Goal: Contribute content: Contribute content

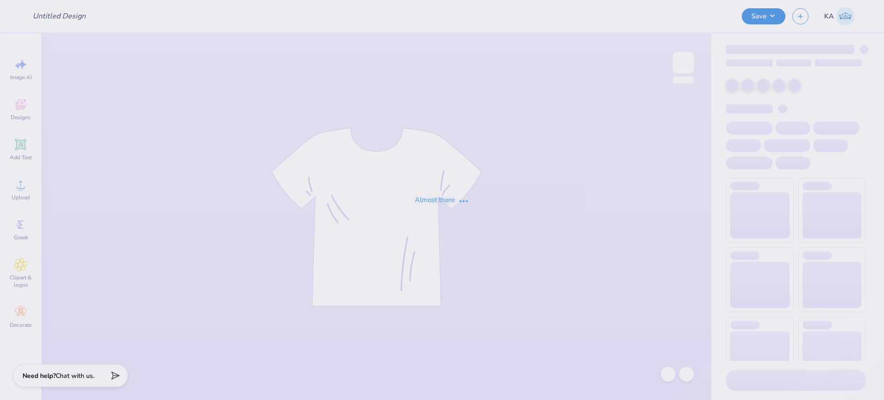
type input "Georgetown University : Gabriella Chadsey"
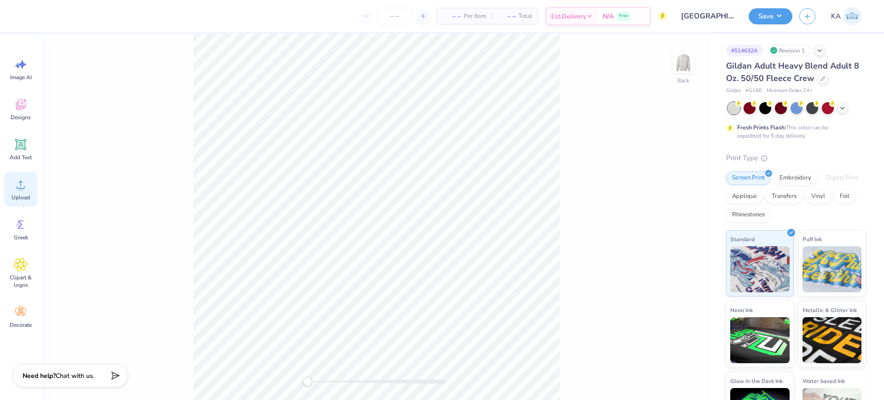
click at [25, 194] on span "Upload" at bounding box center [21, 197] width 18 height 7
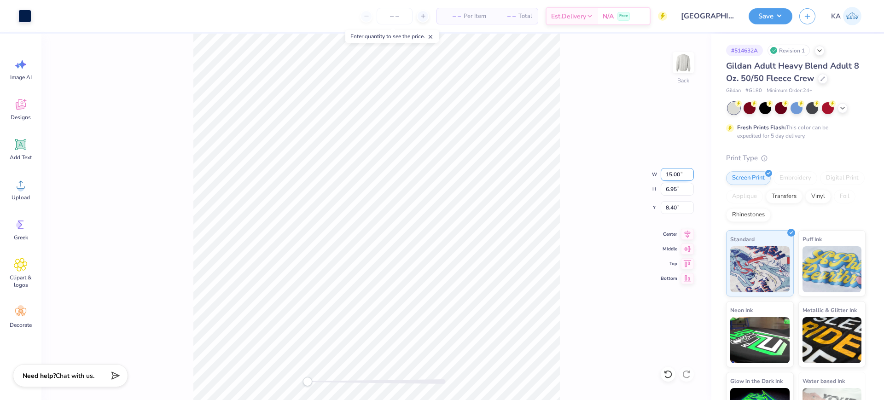
click at [668, 169] on input "15.00" at bounding box center [676, 174] width 33 height 13
type input "12.00"
type input "5.56"
type input "9.09"
click at [678, 207] on input "9.09" at bounding box center [676, 207] width 33 height 13
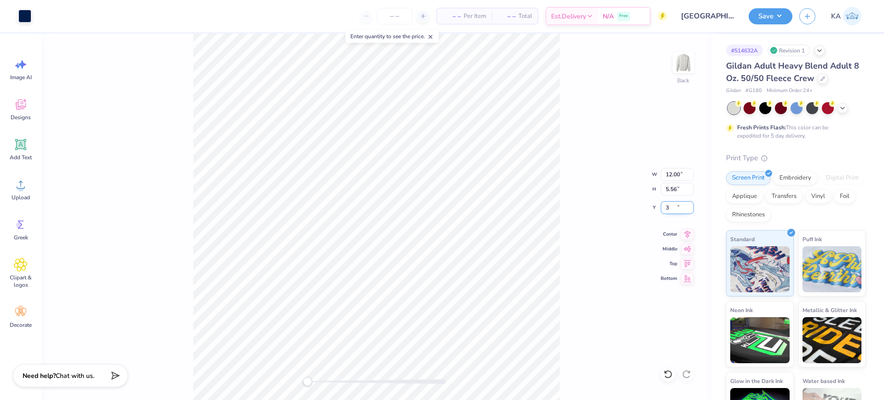
type input "3"
click at [691, 236] on icon at bounding box center [687, 232] width 13 height 11
click at [771, 15] on button "Save" at bounding box center [770, 15] width 44 height 16
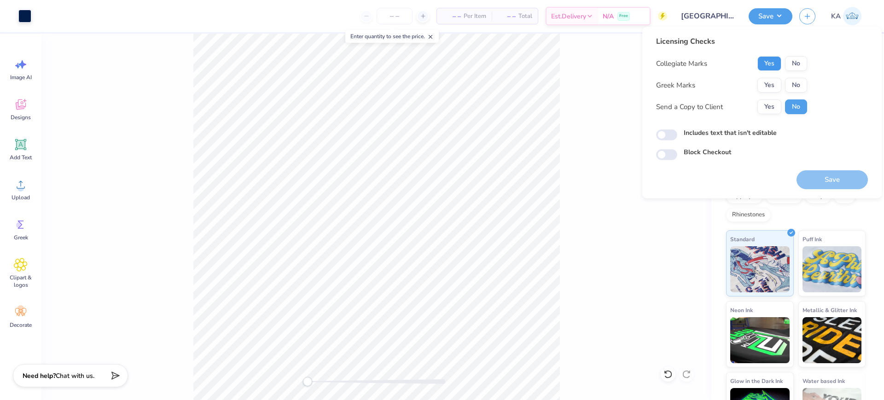
click at [770, 66] on button "Yes" at bounding box center [769, 63] width 24 height 15
click at [789, 87] on button "No" at bounding box center [796, 85] width 22 height 15
click at [667, 131] on input "Includes text that isn't editable" at bounding box center [666, 134] width 21 height 11
checkbox input "true"
click at [829, 175] on button "Save" at bounding box center [831, 179] width 71 height 19
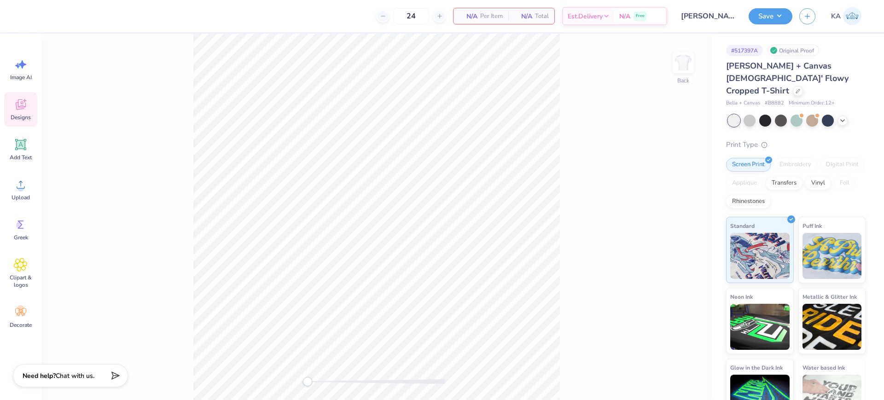
click at [24, 115] on span "Designs" at bounding box center [21, 117] width 20 height 7
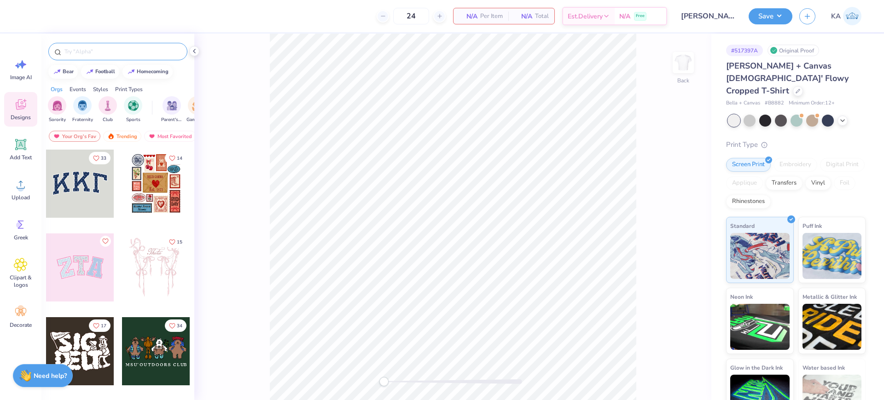
click at [107, 47] on input "text" at bounding box center [123, 51] width 118 height 9
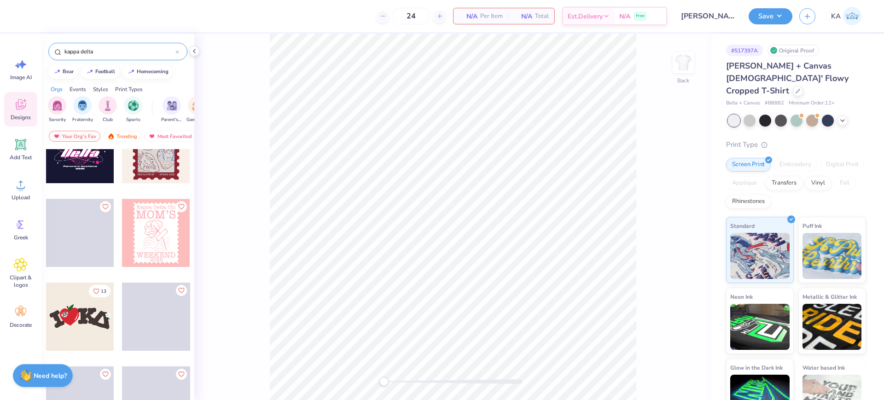
scroll to position [2474, 0]
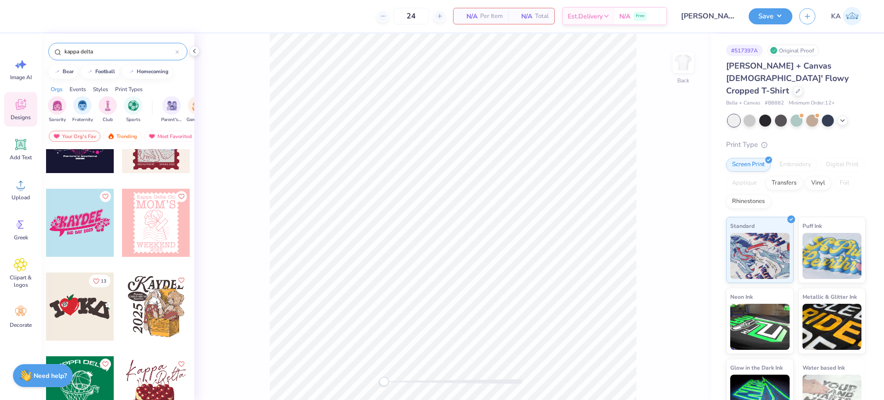
click at [123, 47] on input "kappa delta" at bounding box center [120, 51] width 112 height 9
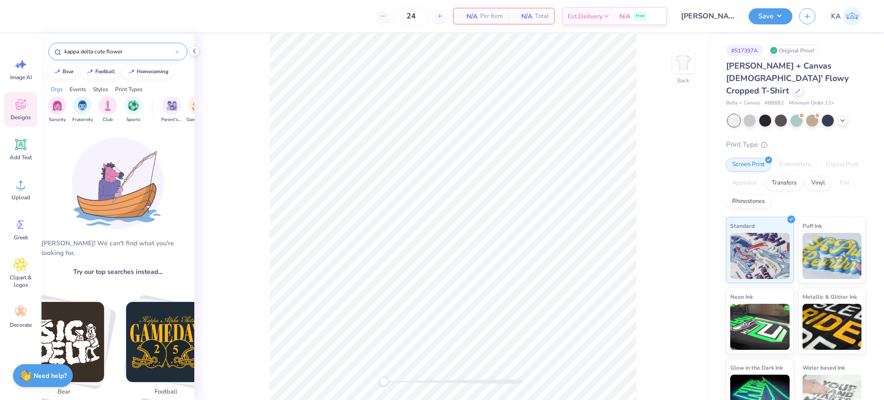
drag, startPoint x: 122, startPoint y: 49, endPoint x: 53, endPoint y: 47, distance: 69.1
click at [53, 47] on div "kappa delta cute flower" at bounding box center [117, 51] width 139 height 17
type input "kappa delta cute flower"
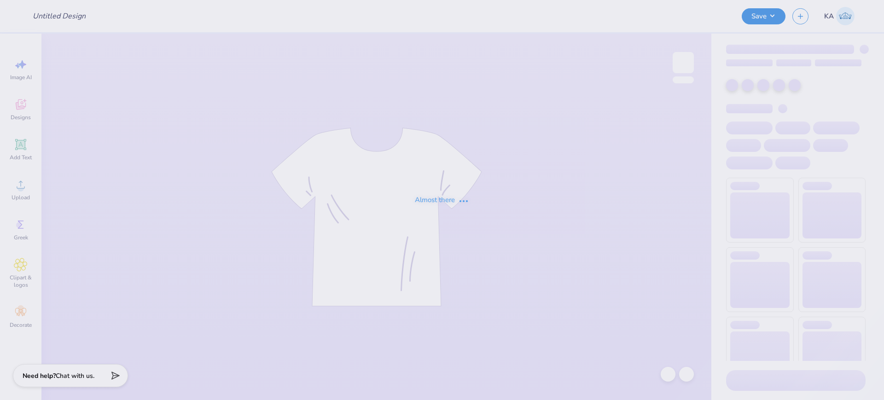
type input "mockneck"
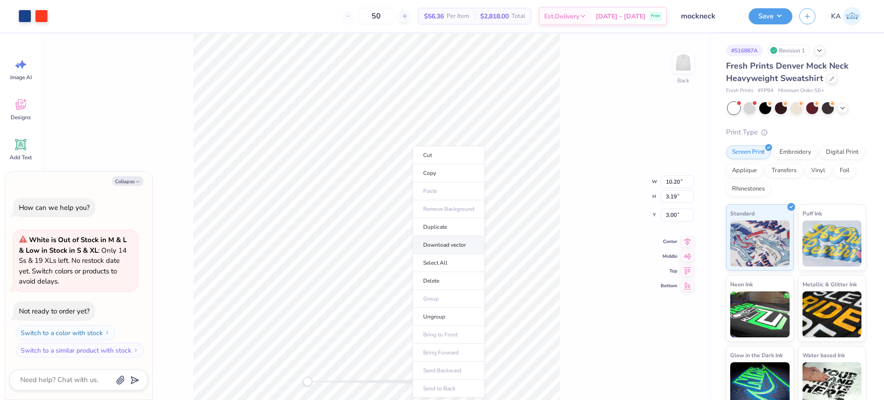
click at [454, 249] on li "Download vector" at bounding box center [448, 245] width 72 height 18
click at [683, 60] on img at bounding box center [683, 62] width 37 height 37
click at [593, 98] on div "Front W 2.57 2.57 " H 2.57 2.57 " Y 3.00 3.00 " Center Middle Top Bottom" at bounding box center [376, 217] width 670 height 366
click at [448, 216] on li "Download vector" at bounding box center [419, 215] width 72 height 18
type textarea "x"
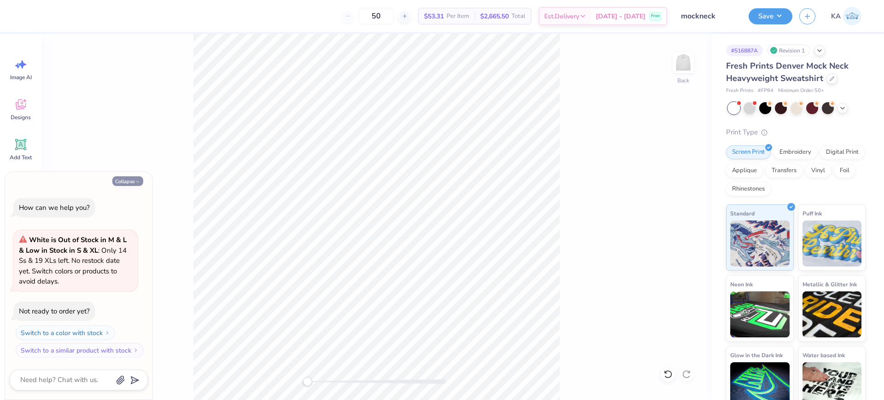
click at [131, 183] on button "Collapse" at bounding box center [127, 181] width 31 height 10
type textarea "x"
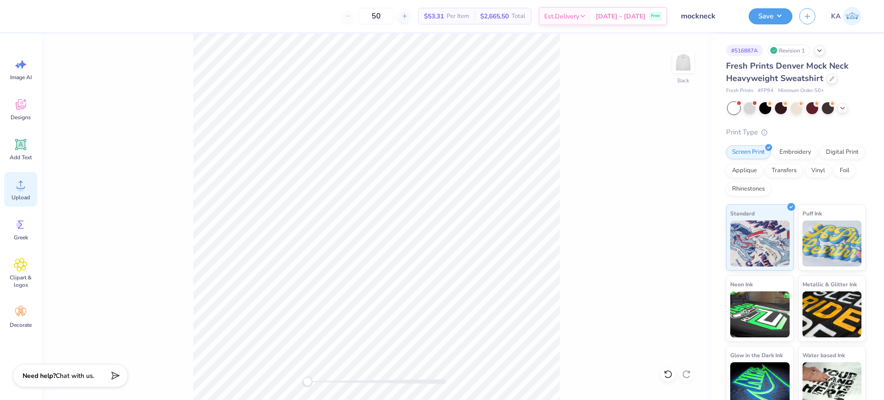
click at [17, 189] on icon at bounding box center [21, 185] width 14 height 14
click at [674, 173] on input "15.00" at bounding box center [676, 174] width 33 height 13
type input "10.00"
type input "3.12"
type input "8.44"
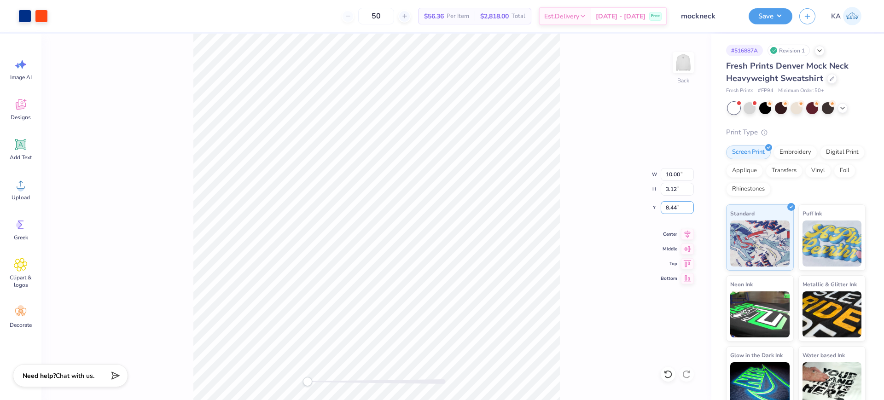
drag, startPoint x: 680, startPoint y: 206, endPoint x: 648, endPoint y: 208, distance: 32.7
click at [648, 208] on div "Back W 10.00 10.00 " H 3.12 3.12 " Y 8.44 8.44 " Center Middle Top Bottom" at bounding box center [376, 217] width 670 height 366
click at [282, 316] on div "Back" at bounding box center [376, 217] width 670 height 366
click at [682, 208] on input "8.44" at bounding box center [676, 207] width 33 height 13
type input "3"
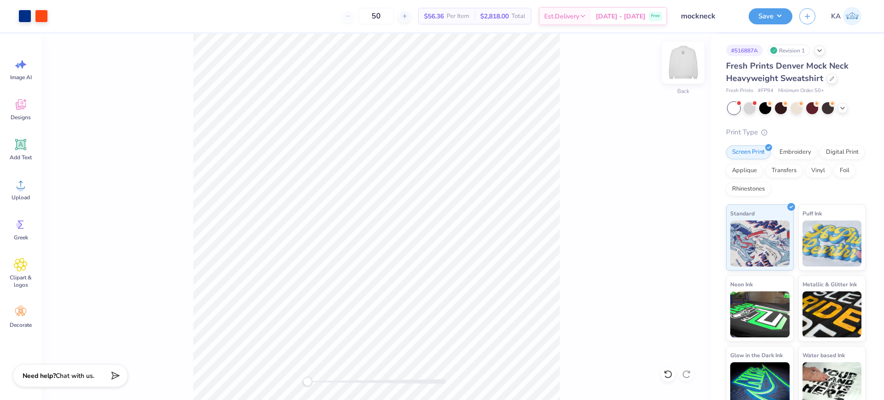
click at [673, 63] on img at bounding box center [683, 62] width 37 height 37
click at [21, 187] on circle at bounding box center [20, 188] width 6 height 6
click at [20, 192] on div "Upload" at bounding box center [20, 189] width 33 height 35
click at [675, 174] on input "15.00" at bounding box center [676, 174] width 33 height 13
type input "6.00"
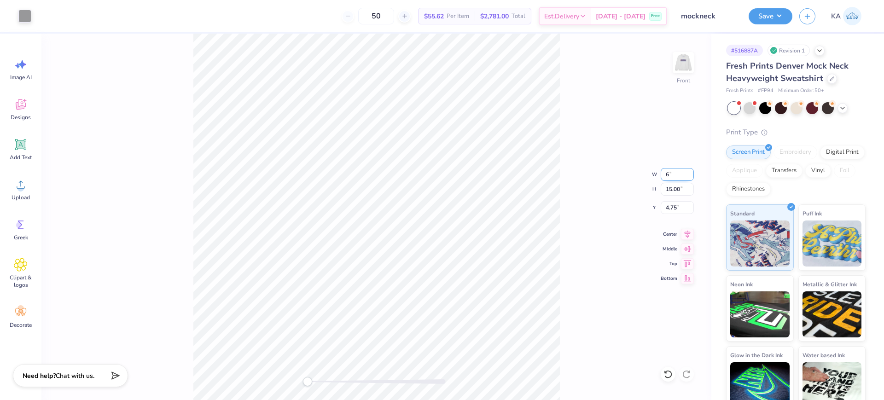
type input "6.00"
drag, startPoint x: 673, startPoint y: 209, endPoint x: 663, endPoint y: 209, distance: 10.1
click at [663, 209] on input "9.25" at bounding box center [676, 207] width 33 height 13
type input "1"
click at [672, 209] on input "1.00" at bounding box center [676, 207] width 33 height 13
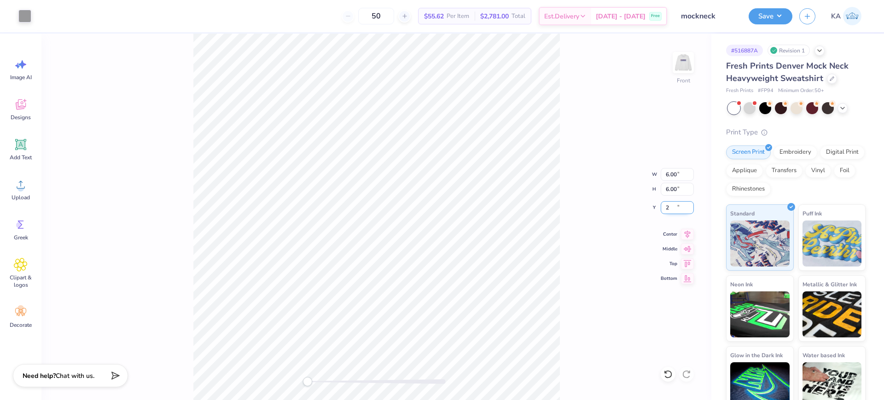
type input "2"
click at [691, 235] on icon at bounding box center [687, 232] width 13 height 11
click at [688, 67] on img at bounding box center [683, 62] width 37 height 37
click at [773, 14] on button "Save" at bounding box center [770, 15] width 44 height 16
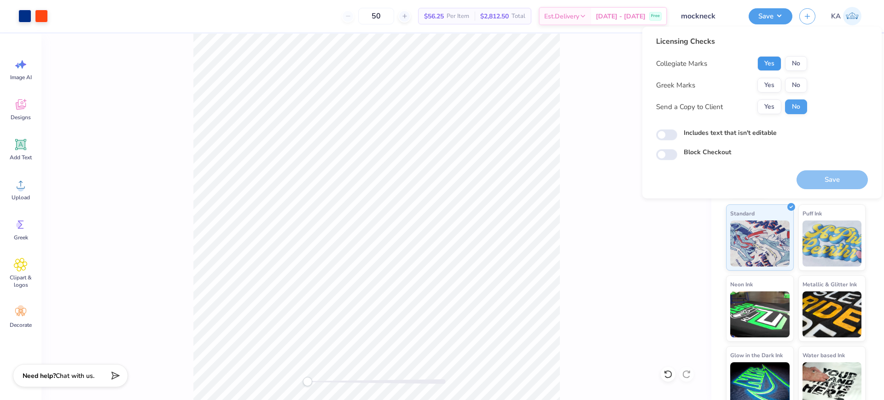
click at [775, 66] on button "Yes" at bounding box center [769, 63] width 24 height 15
click at [800, 86] on button "No" at bounding box center [796, 85] width 22 height 15
click at [671, 132] on input "Includes text that isn't editable" at bounding box center [666, 134] width 21 height 11
checkbox input "true"
click at [816, 179] on button "Save" at bounding box center [831, 179] width 71 height 19
